Goal: Find specific page/section: Find specific page/section

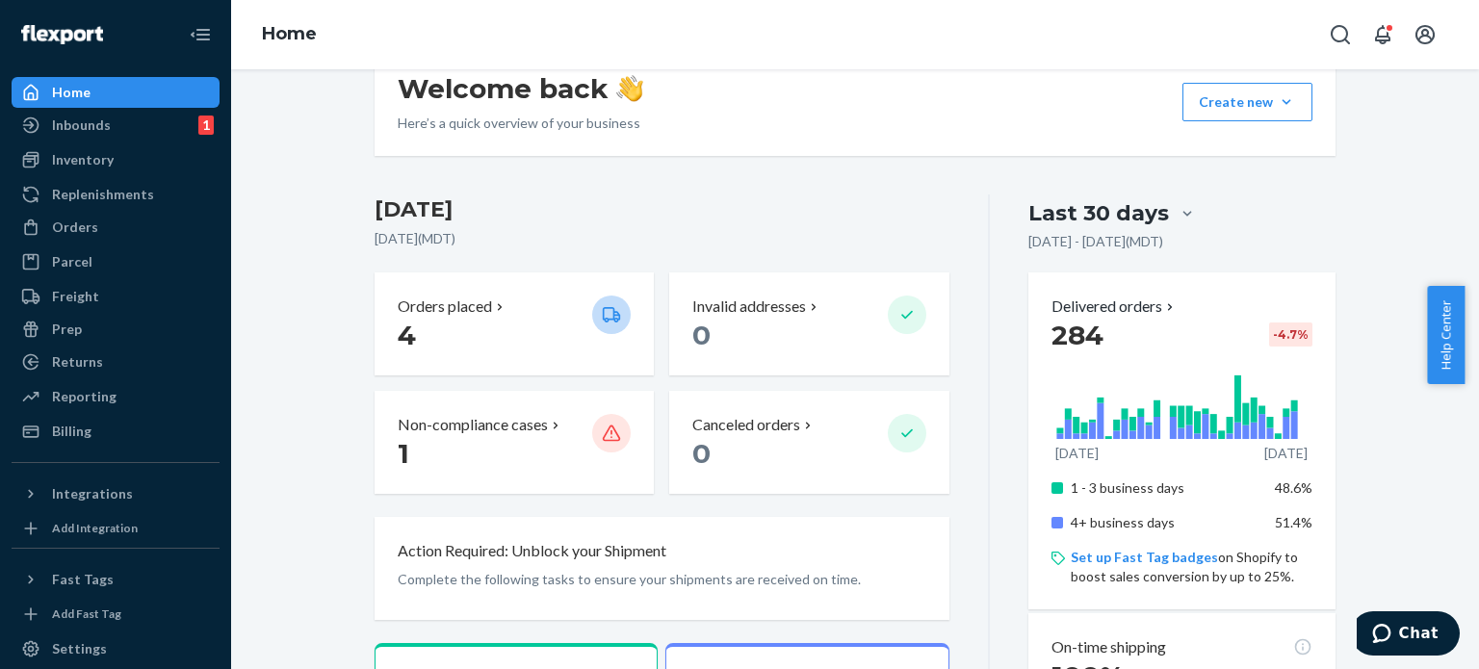
scroll to position [96, 0]
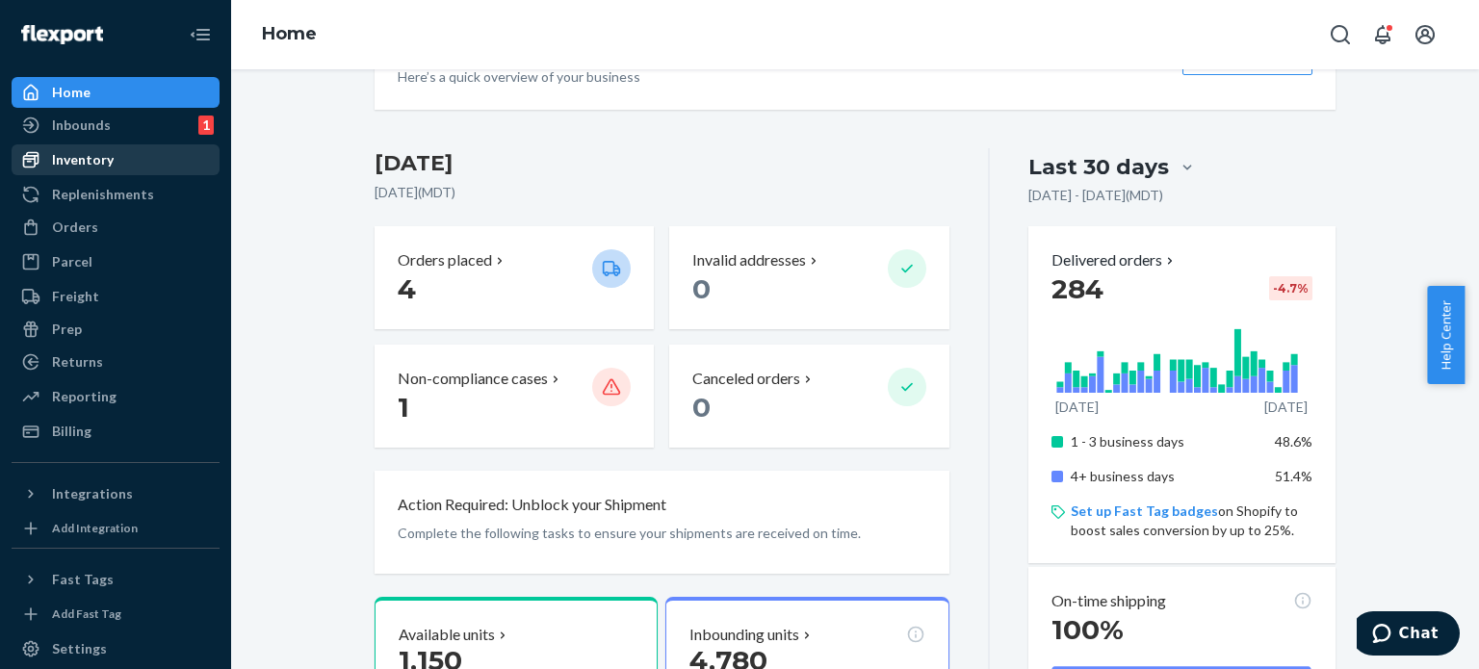
click at [81, 168] on div "Inventory" at bounding box center [83, 159] width 62 height 19
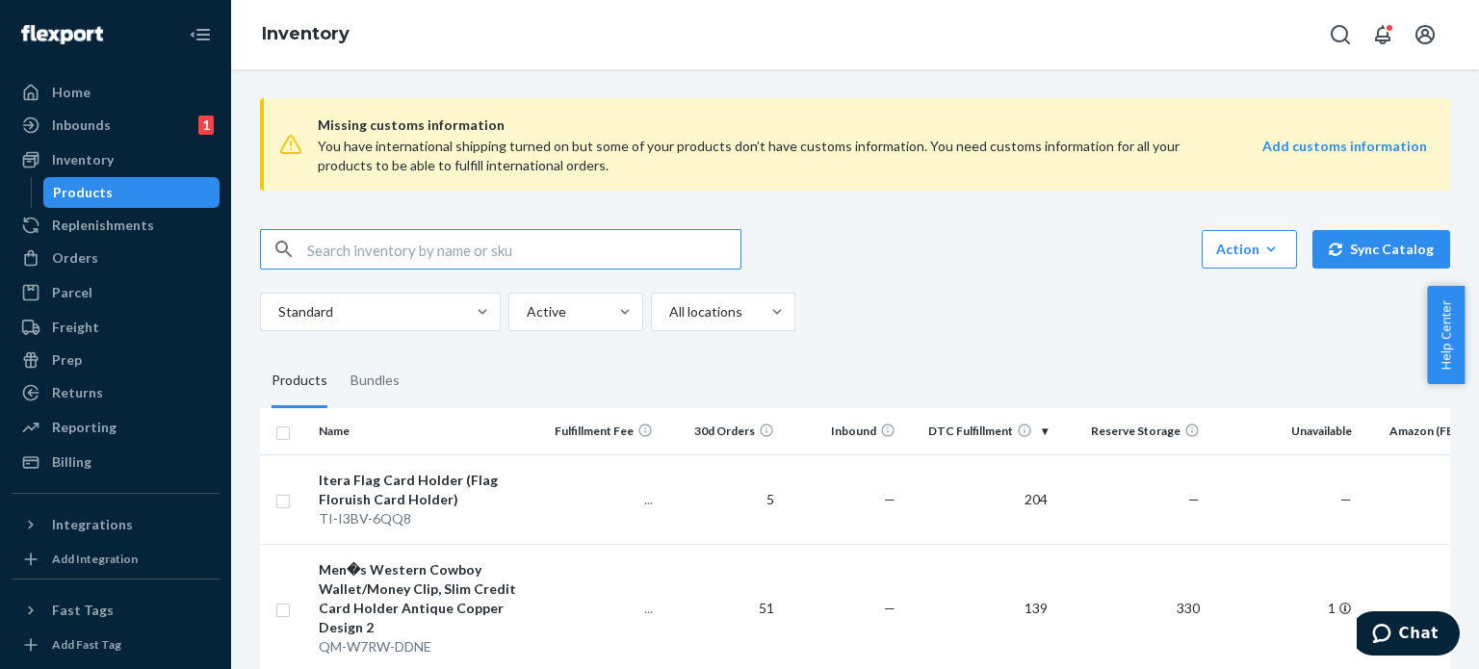
scroll to position [96, 0]
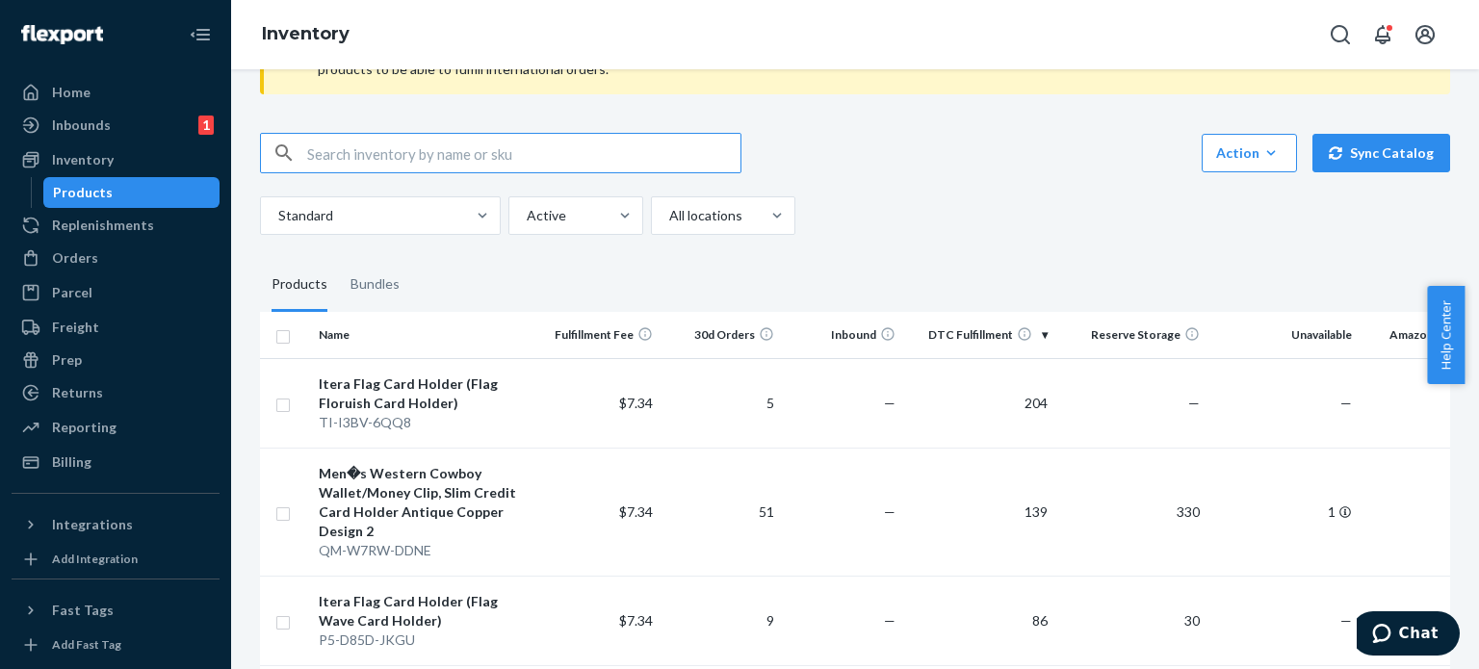
click at [414, 158] on input "text" at bounding box center [523, 153] width 433 height 39
type input "card"
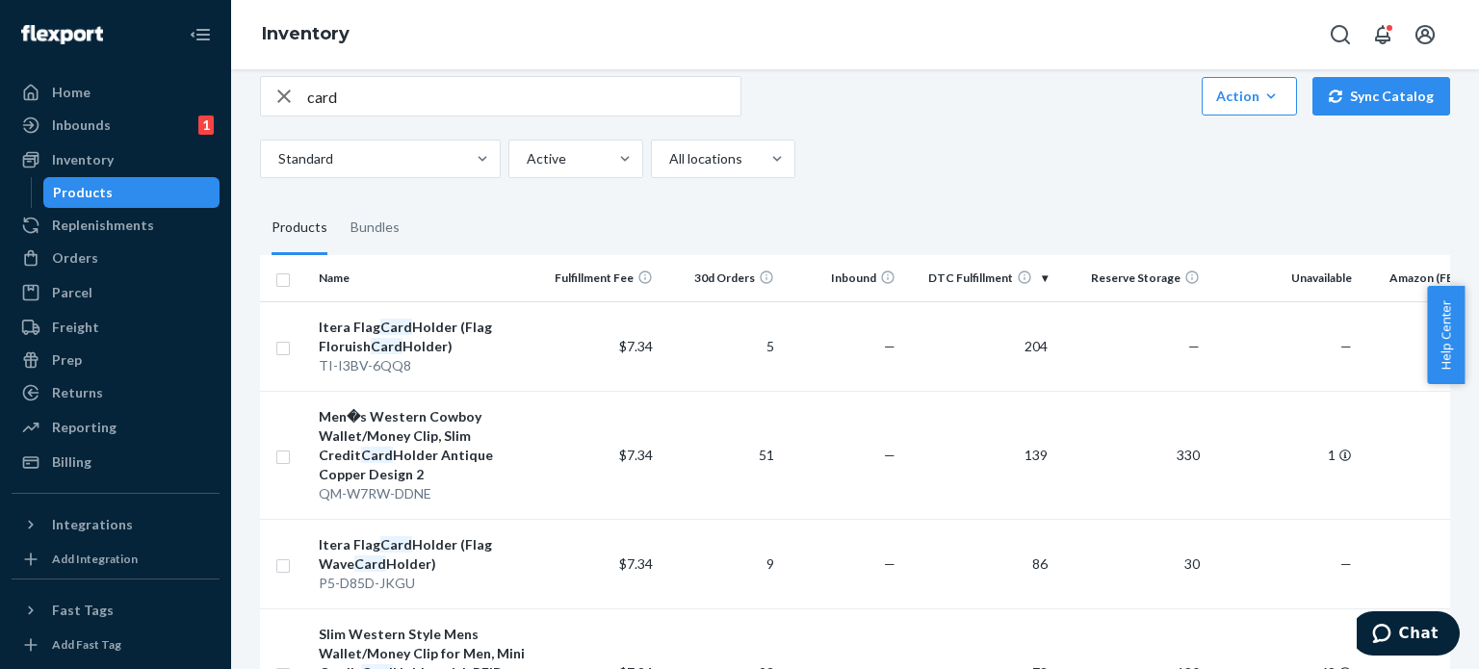
scroll to position [193, 0]
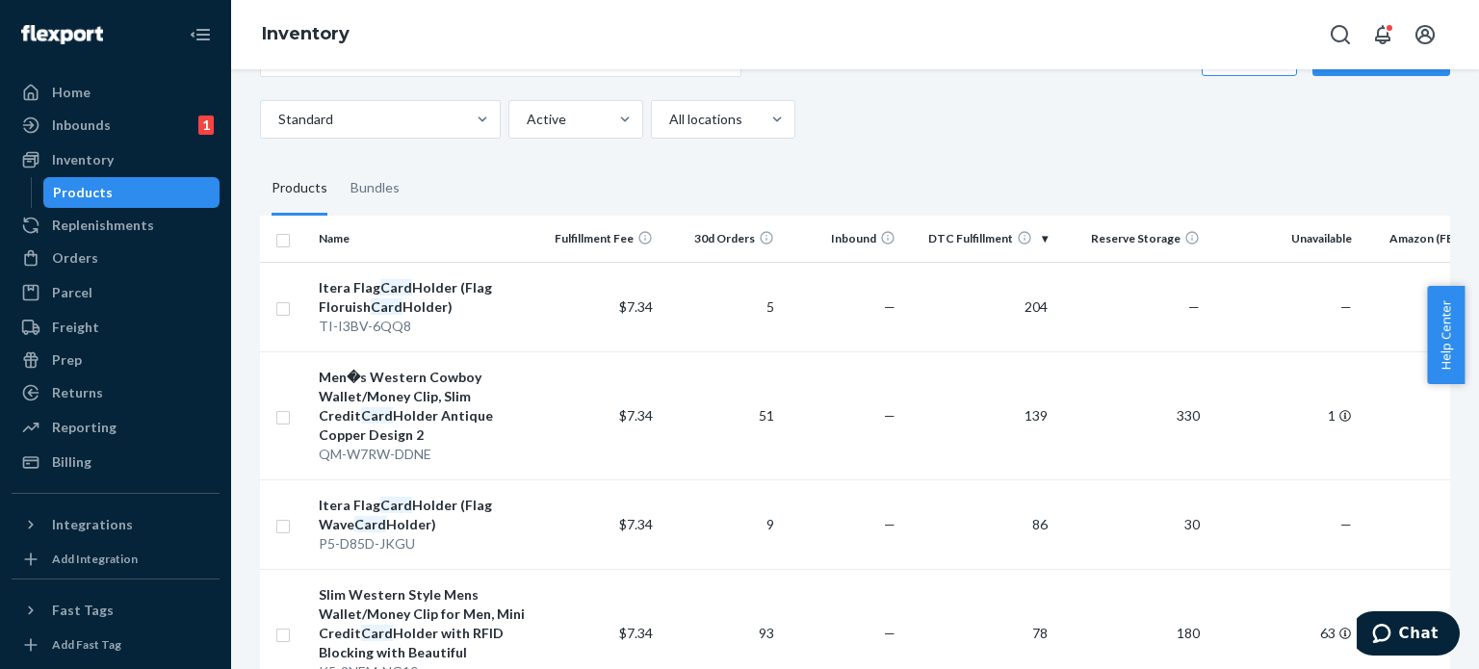
click at [970, 121] on div "Standard Active All locations" at bounding box center [848, 119] width 1176 height 39
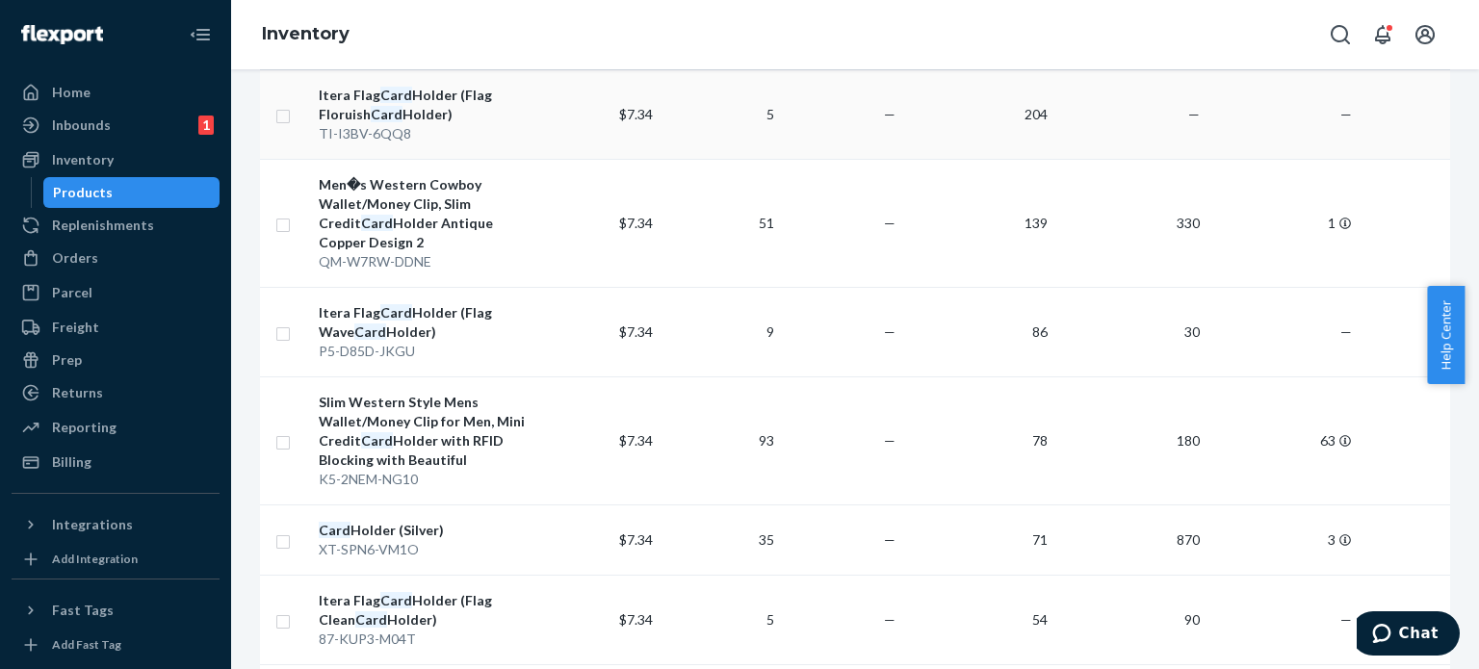
scroll to position [289, 0]
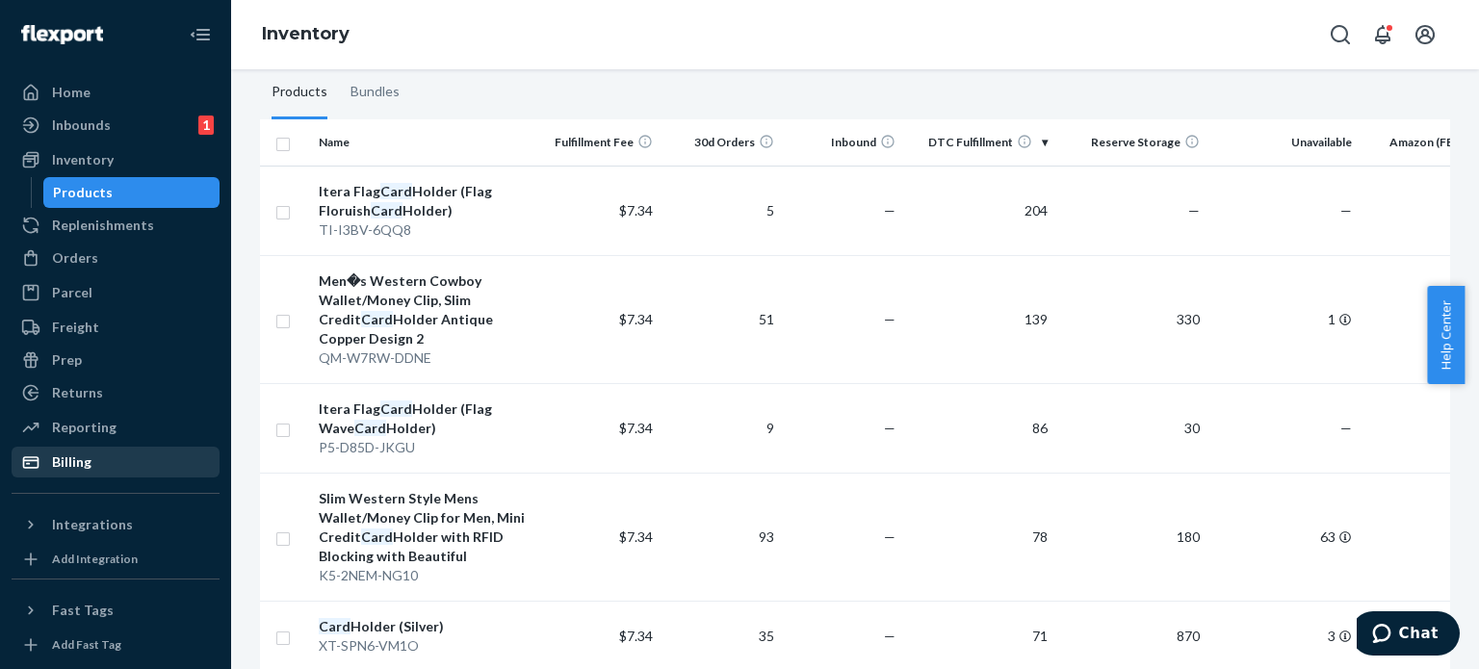
click at [85, 460] on div "Billing" at bounding box center [71, 462] width 39 height 19
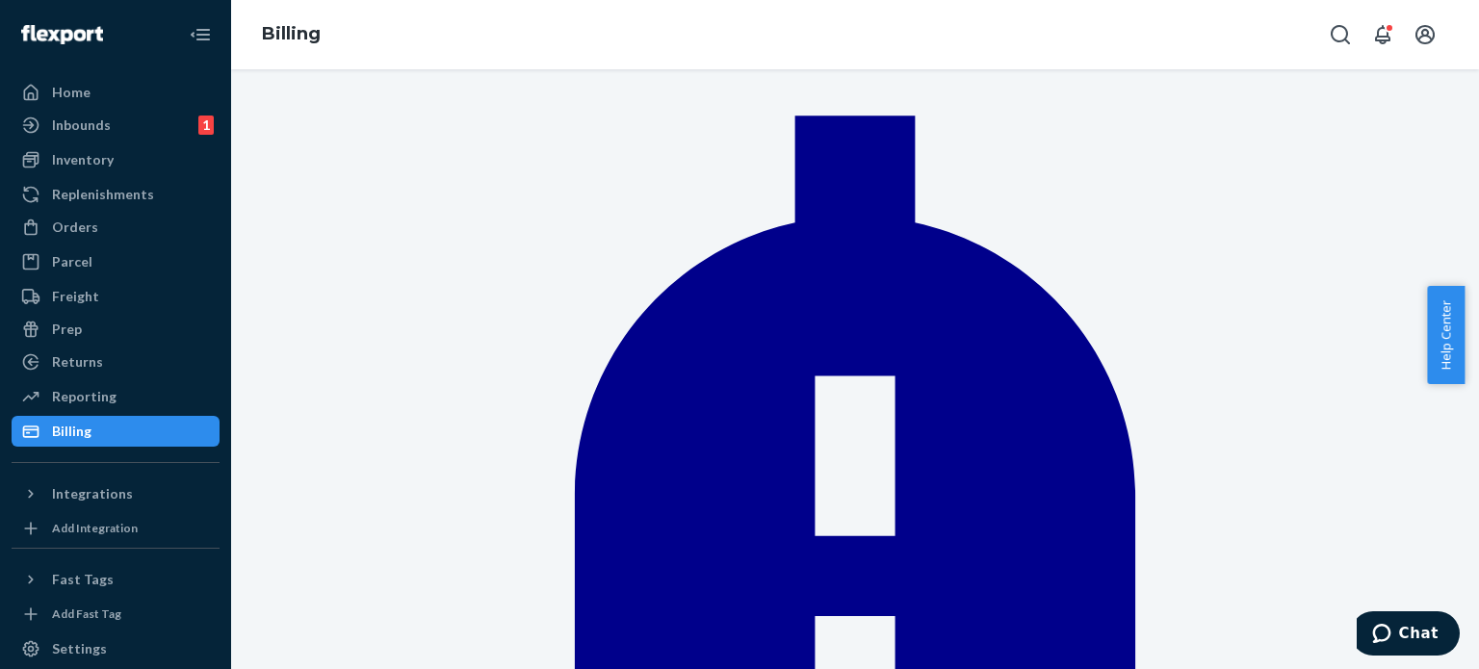
scroll to position [96, 0]
